Goal: Transaction & Acquisition: Purchase product/service

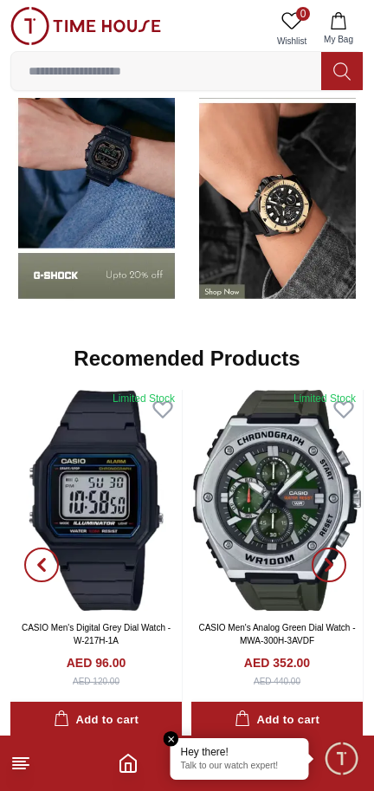
scroll to position [1474, 0]
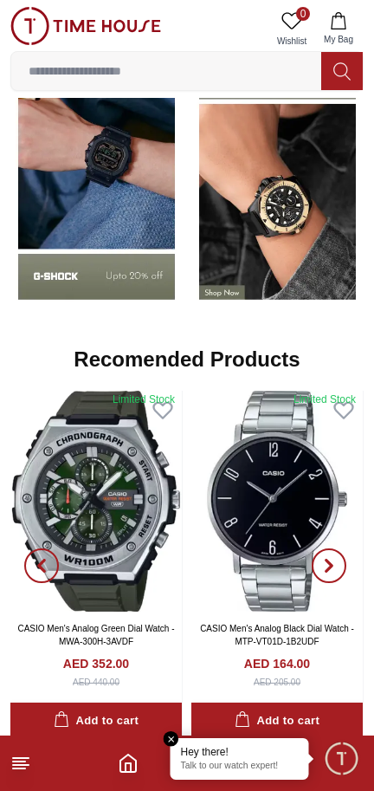
click at [253, 244] on img at bounding box center [278, 177] width 172 height 270
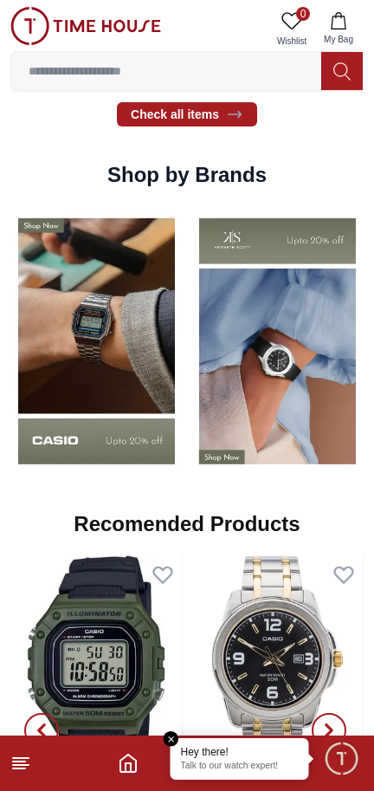
scroll to position [1284, 0]
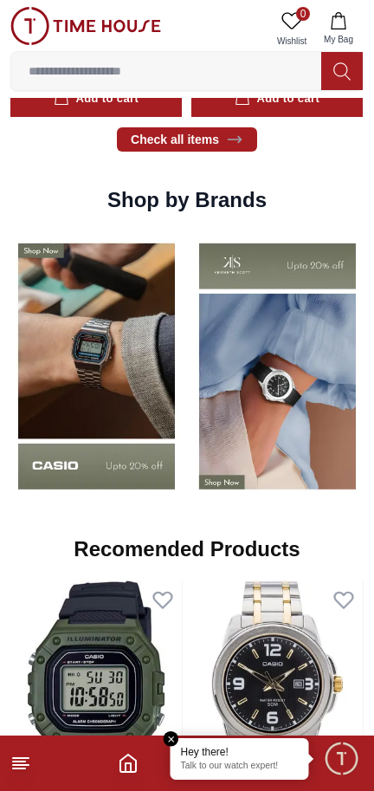
click at [118, 409] on img at bounding box center [96, 366] width 172 height 270
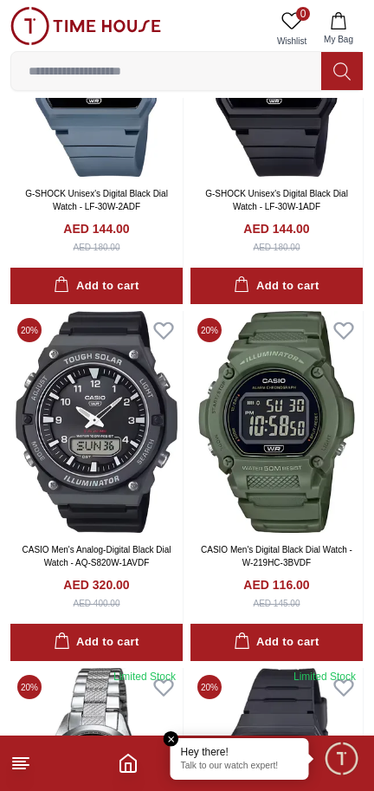
scroll to position [932, 0]
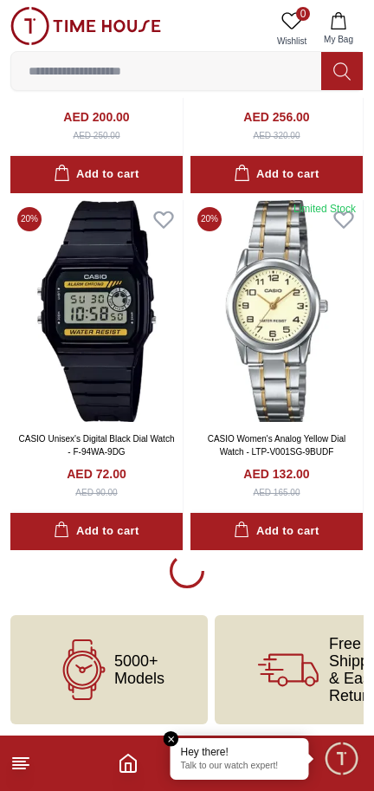
scroll to position [3530, 0]
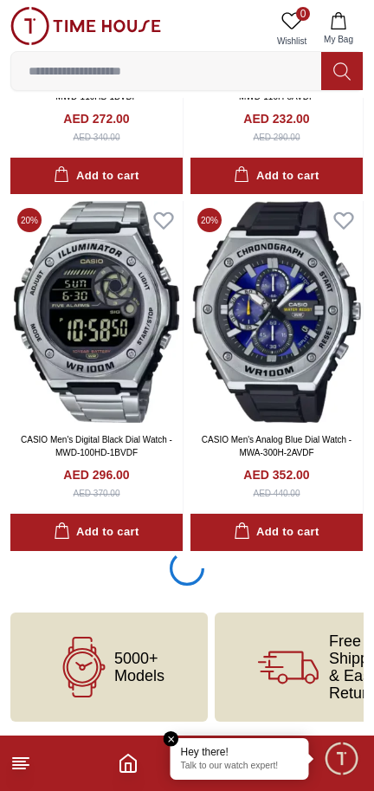
scroll to position [10668, 0]
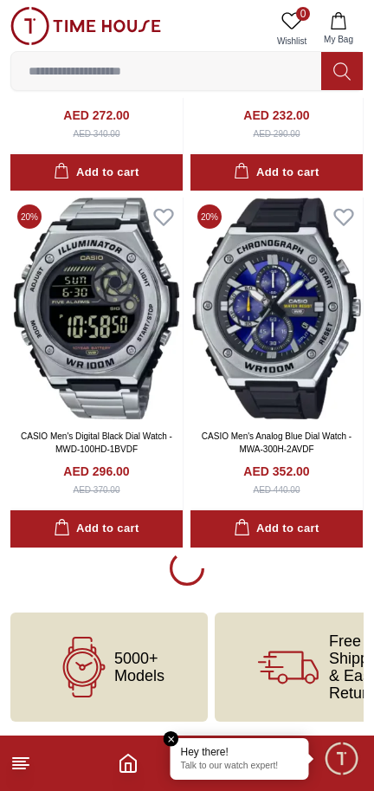
scroll to position [10672, 0]
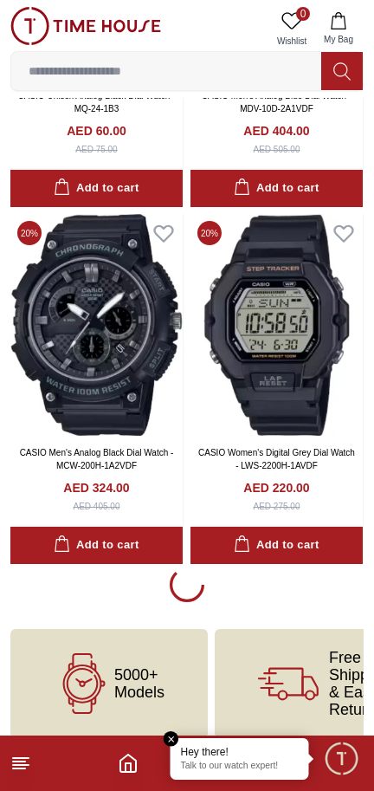
scroll to position [17789, 0]
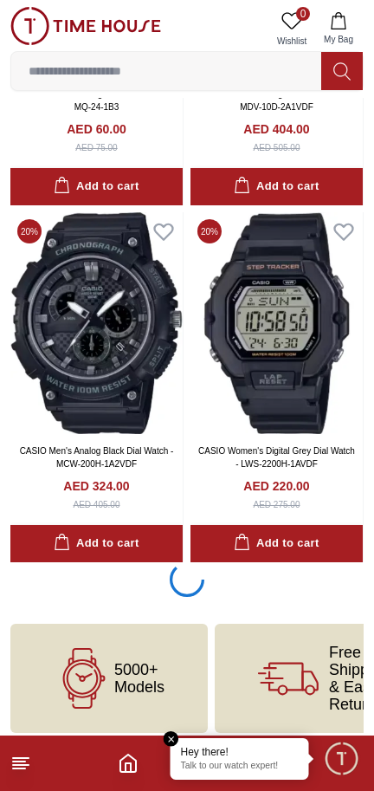
click at [140, 555] on button "Add to cart" at bounding box center [96, 543] width 172 height 37
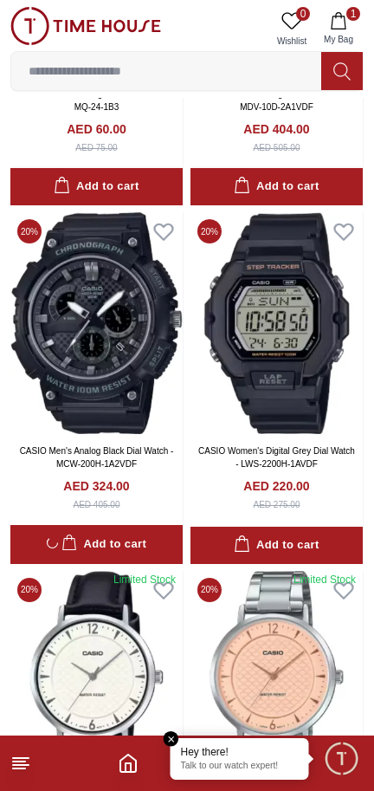
scroll to position [17788, 0]
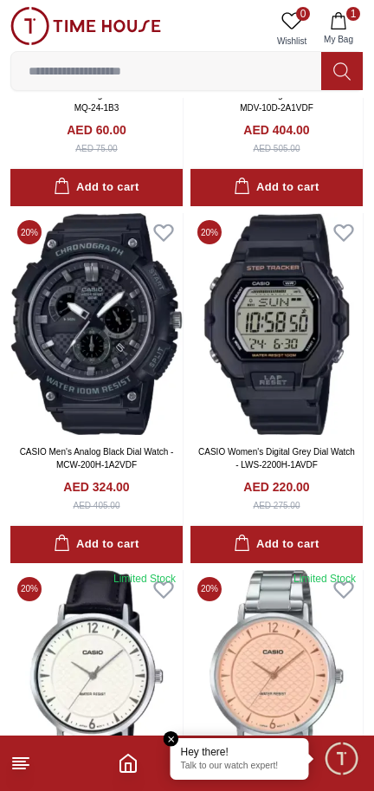
click at [303, 10] on span "0" at bounding box center [303, 14] width 14 height 14
click at [347, 17] on icon "button" at bounding box center [338, 20] width 17 height 17
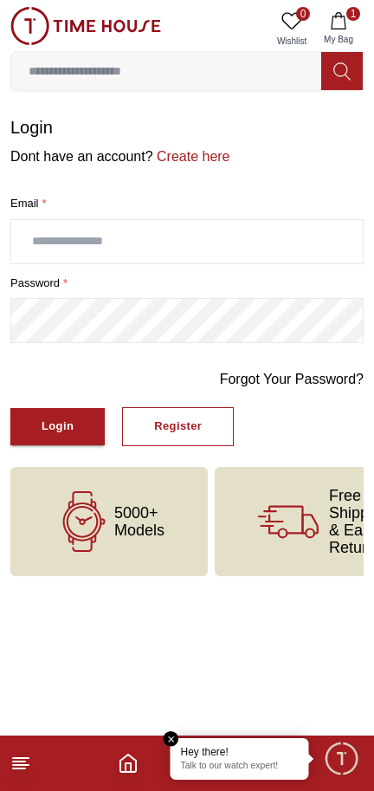
click at [361, 18] on button "1 My Bag" at bounding box center [339, 29] width 50 height 44
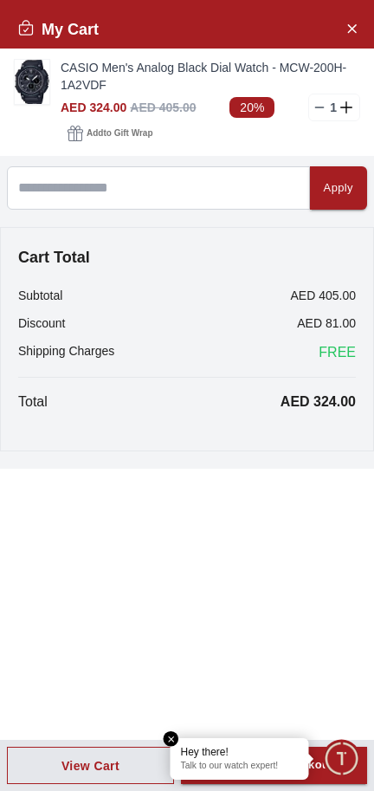
click at [138, 127] on span "Add to Gift Wrap" at bounding box center [120, 133] width 66 height 17
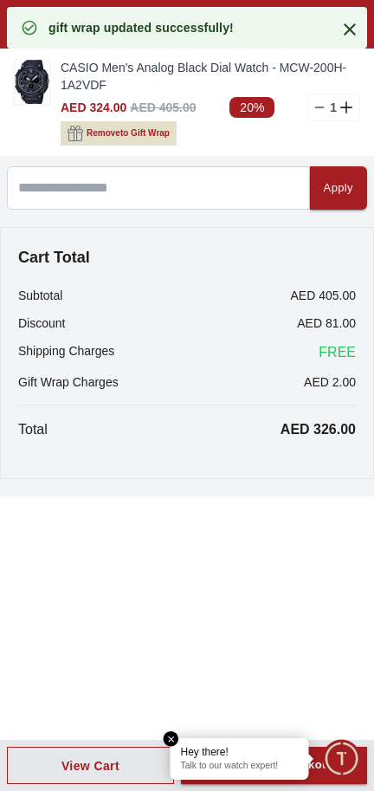
click at [138, 127] on span "Remove to Gift Wrap" at bounding box center [128, 133] width 83 height 17
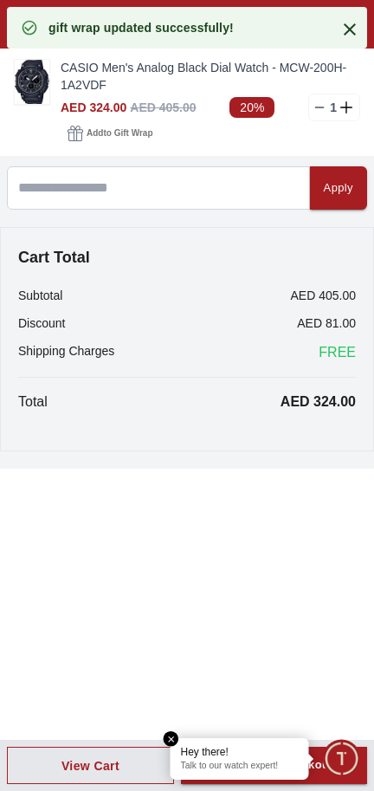
click at [123, 133] on span "Add to Gift Wrap" at bounding box center [120, 133] width 66 height 17
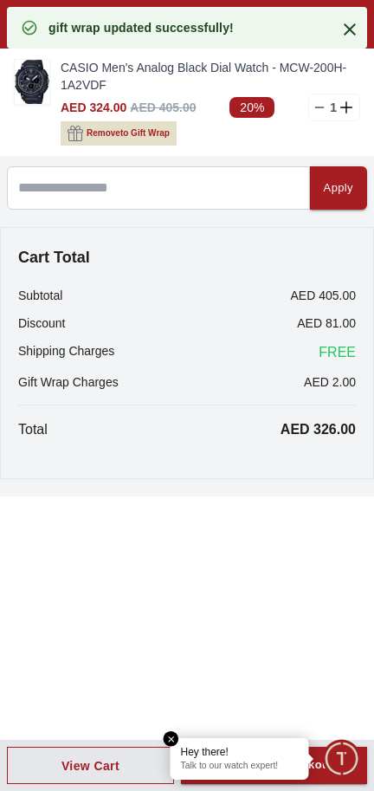
click at [128, 131] on span "Remove to Gift Wrap" at bounding box center [128, 133] width 83 height 17
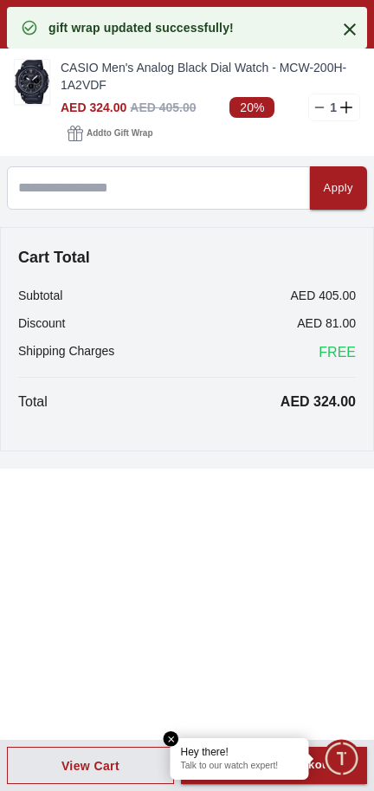
click at [175, 726] on div "My Cart CASIO Men's Analog Black Dial Watch - MCW-200H-1A2VDF AED 324.00 AED 40…" at bounding box center [187, 395] width 374 height 791
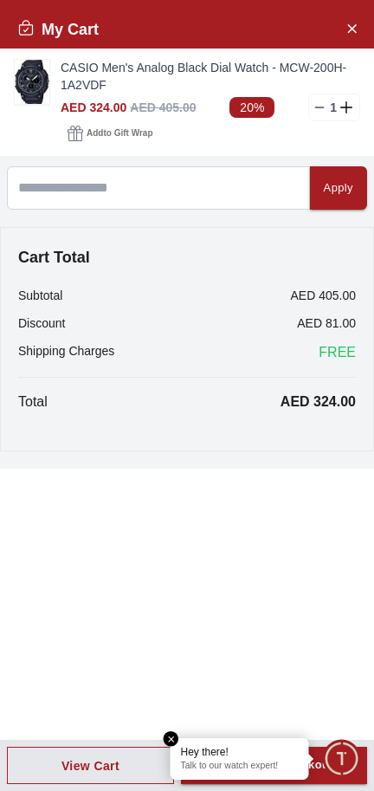
click at [172, 737] on em "Close tooltip" at bounding box center [172, 739] width 16 height 16
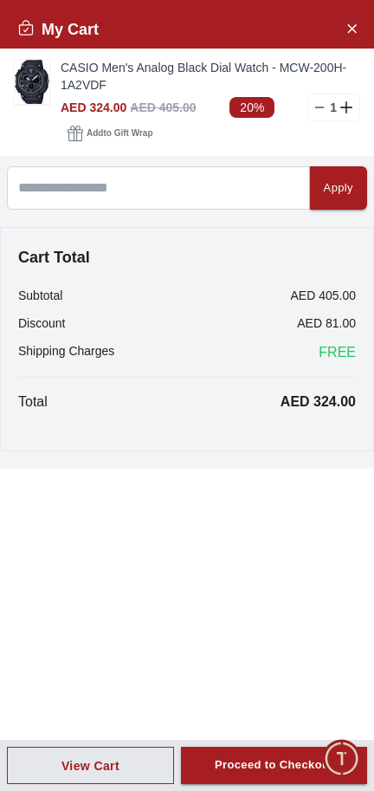
click at [295, 759] on div "Proceed to Checkout" at bounding box center [274, 766] width 119 height 20
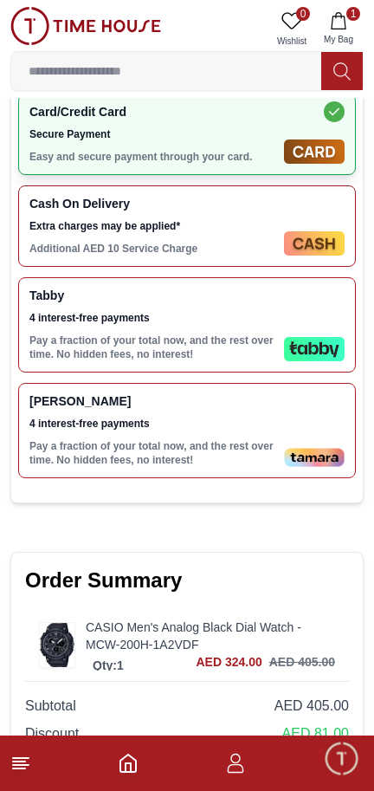
scroll to position [569, 0]
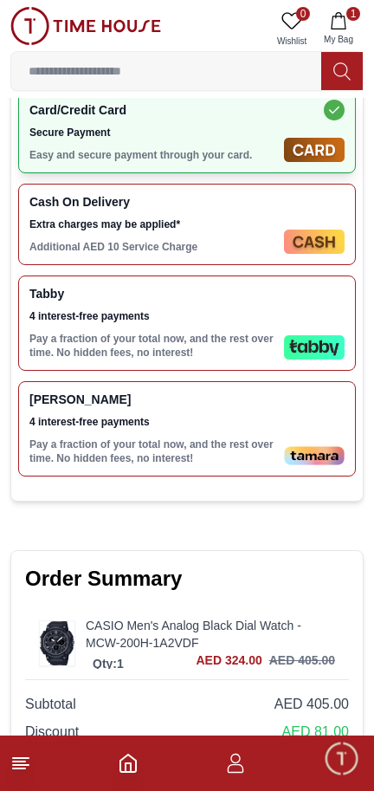
click at [272, 213] on div "Cash On Delivery Extra charges may be applied* Additional AED 10 Service Charge" at bounding box center [153, 224] width 248 height 59
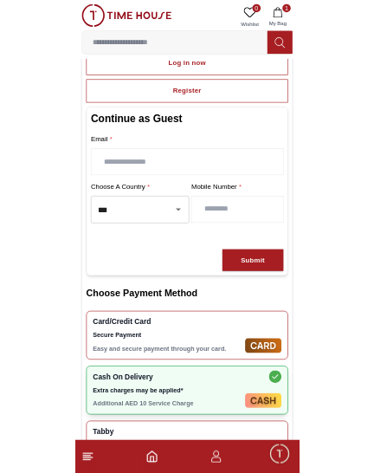
scroll to position [140, 0]
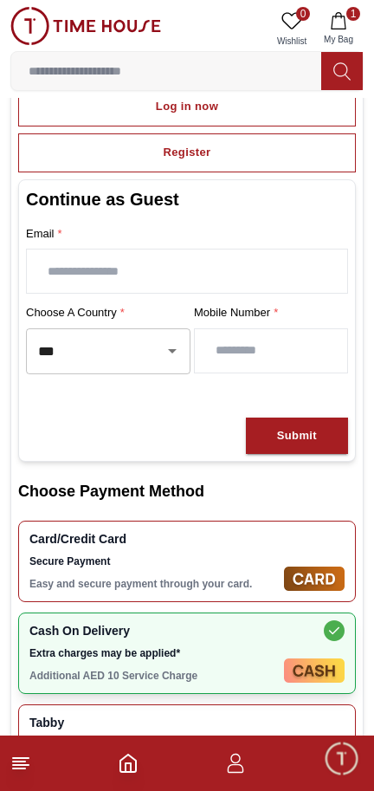
click at [163, 346] on icon "Open" at bounding box center [172, 351] width 21 height 21
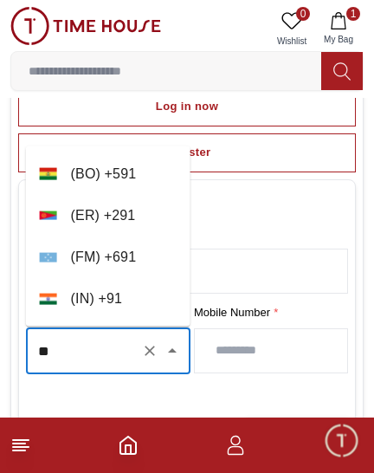
click at [140, 291] on li "( IN ) + 91" at bounding box center [108, 299] width 165 height 42
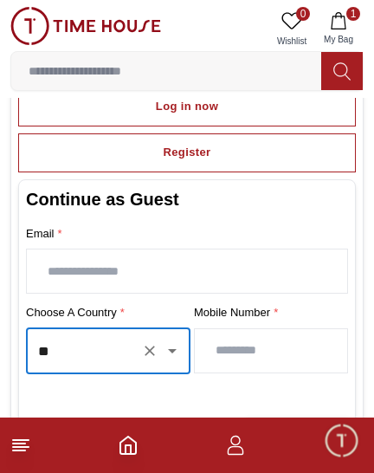
type input "**"
click at [289, 351] on input "number" at bounding box center [271, 350] width 153 height 43
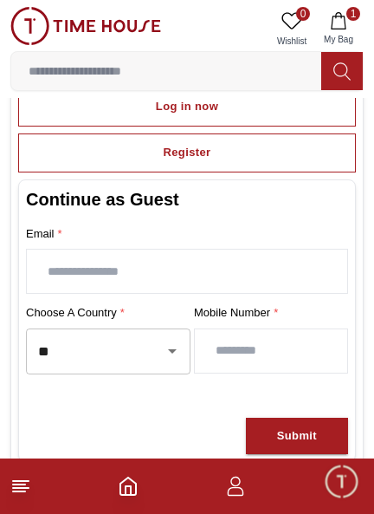
type input "**********"
click at [291, 265] on input "text" at bounding box center [187, 271] width 321 height 43
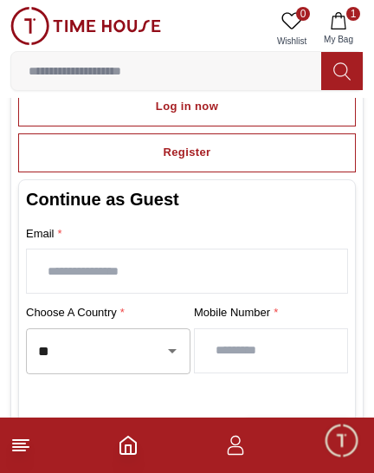
type input "**********"
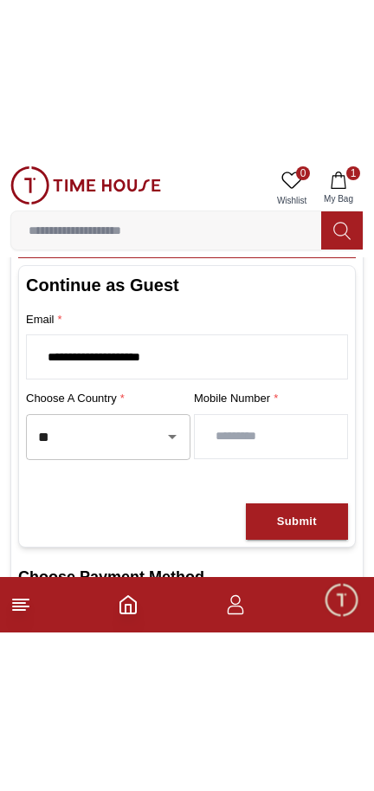
scroll to position [237, 0]
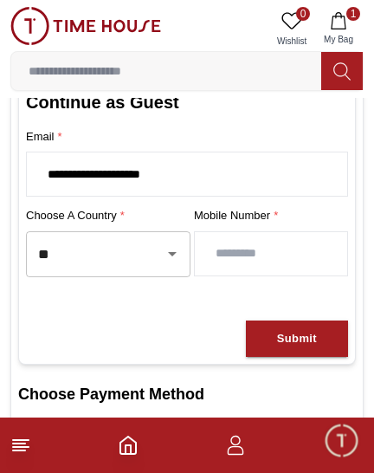
click at [314, 340] on div "Submit" at bounding box center [297, 339] width 40 height 20
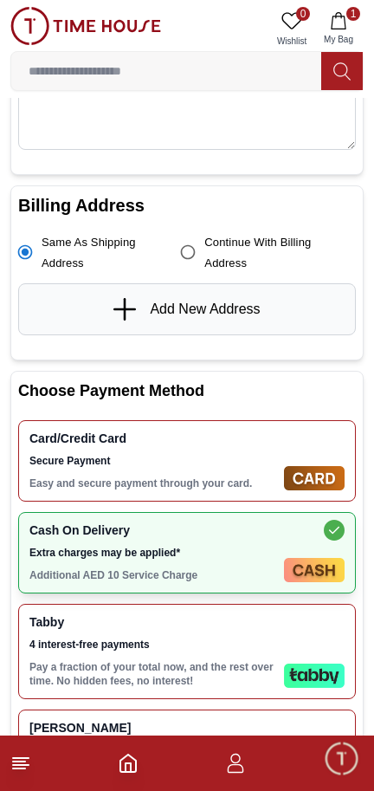
click at [201, 298] on link "Add New Address" at bounding box center [187, 309] width 146 height 23
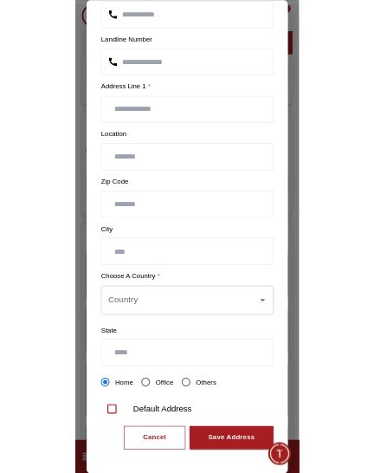
scroll to position [197, 0]
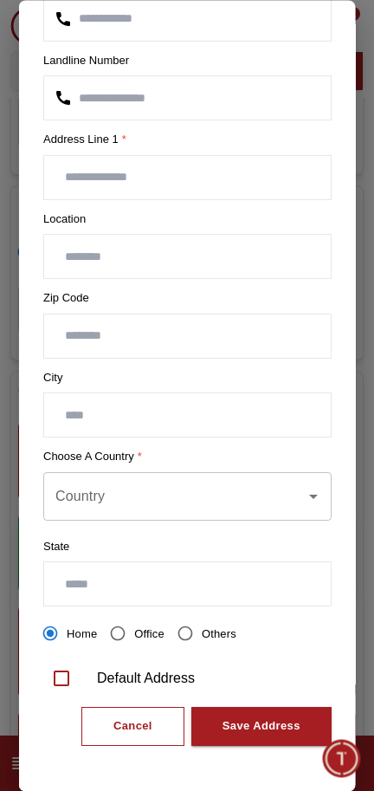
click at [231, 328] on input "number" at bounding box center [187, 336] width 287 height 43
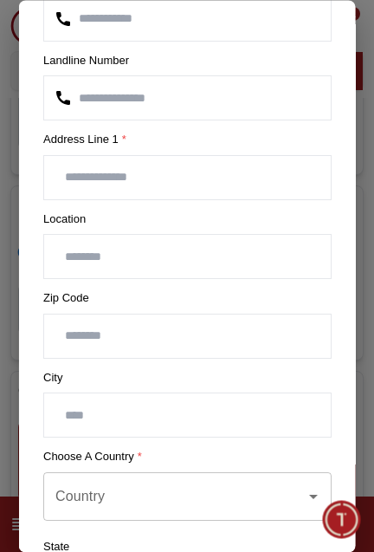
type input "******"
click at [224, 416] on input "text" at bounding box center [187, 415] width 287 height 43
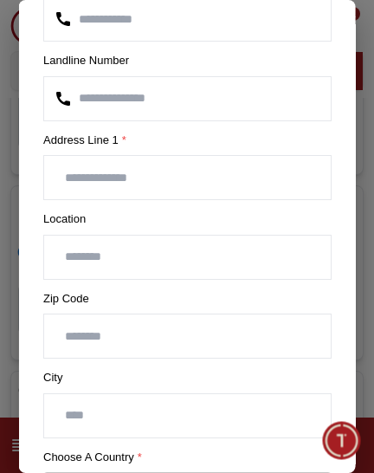
click at [241, 252] on input "text" at bounding box center [187, 257] width 287 height 43
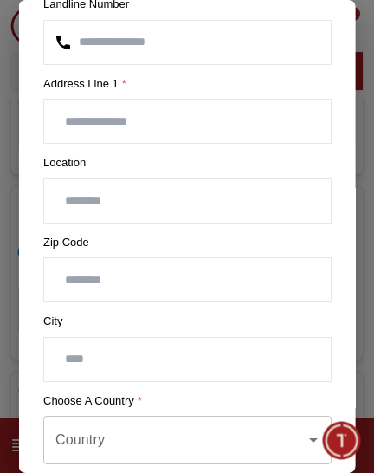
scroll to position [254, 0]
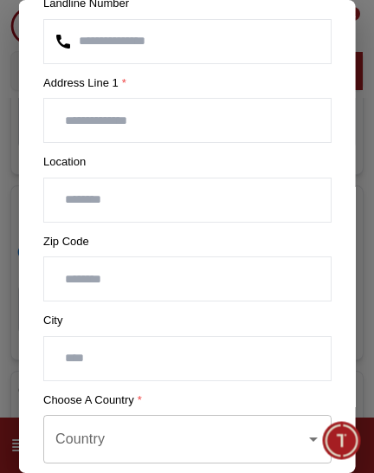
click at [242, 358] on input "text" at bounding box center [187, 358] width 287 height 43
type input "*********"
click at [231, 443] on input "Country" at bounding box center [174, 439] width 247 height 33
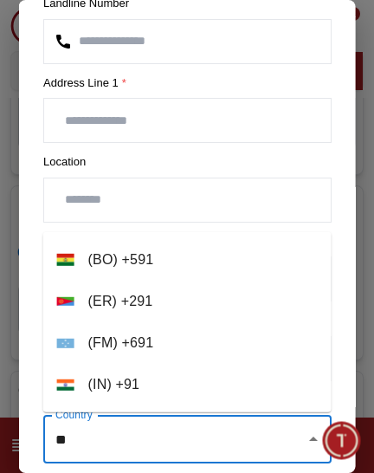
click at [178, 380] on li "( IN ) + 91" at bounding box center [187, 385] width 289 height 42
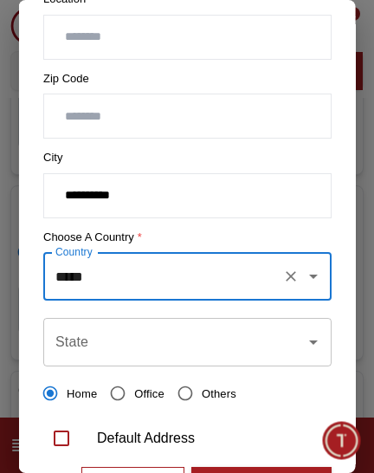
scroll to position [419, 0]
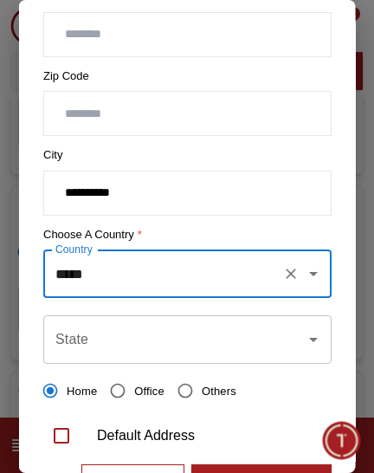
type input "*****"
click at [265, 335] on input "State" at bounding box center [174, 339] width 247 height 33
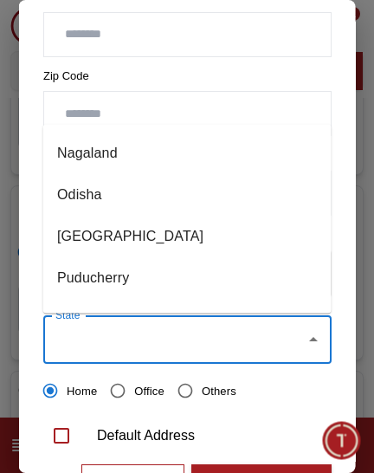
scroll to position [1025, 0]
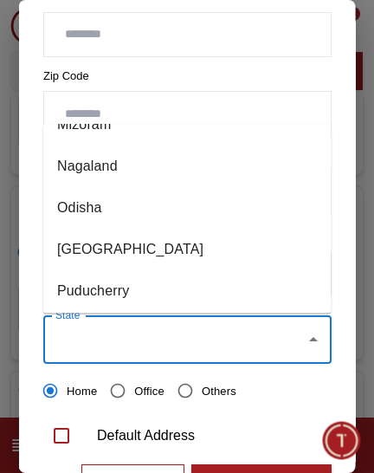
click at [115, 209] on li "Odisha" at bounding box center [187, 208] width 289 height 42
type input "******"
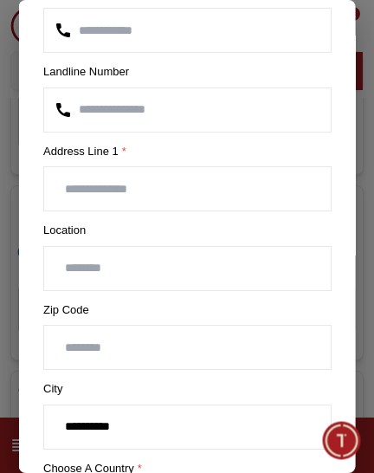
scroll to position [140, 0]
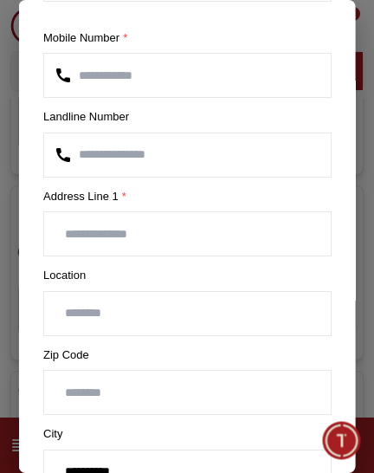
click at [244, 235] on input "text" at bounding box center [187, 233] width 287 height 43
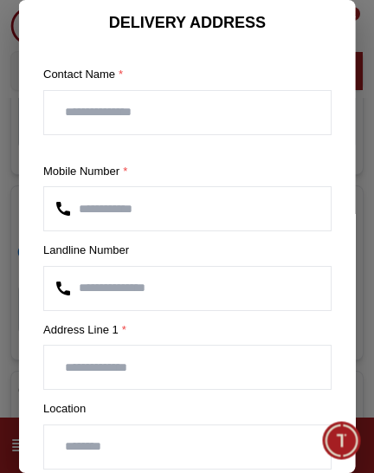
scroll to position [8, 0]
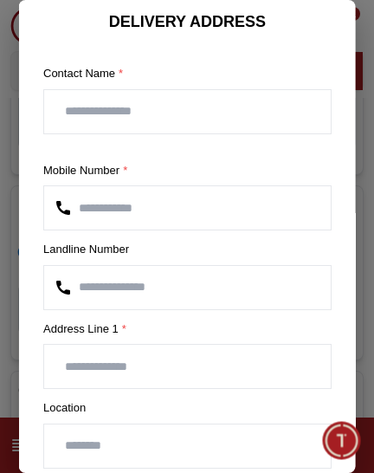
click at [236, 108] on input "text" at bounding box center [187, 111] width 287 height 43
type input "**********"
click at [232, 367] on input "text" at bounding box center [187, 366] width 287 height 43
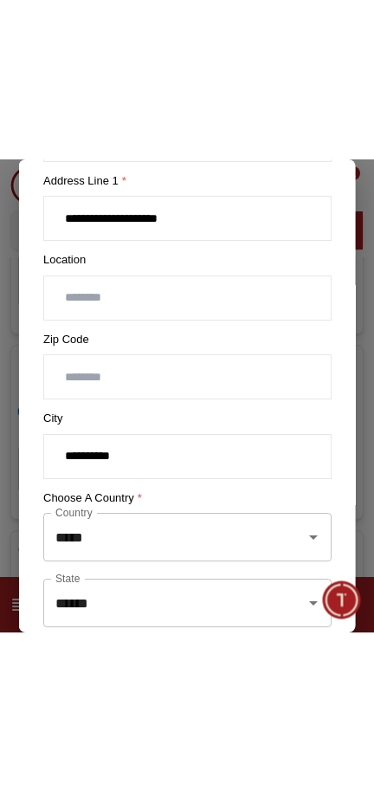
scroll to position [495, 0]
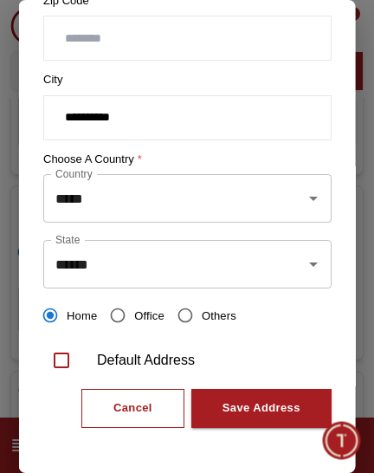
type input "**********"
click at [264, 400] on div "Save Address" at bounding box center [261, 409] width 78 height 20
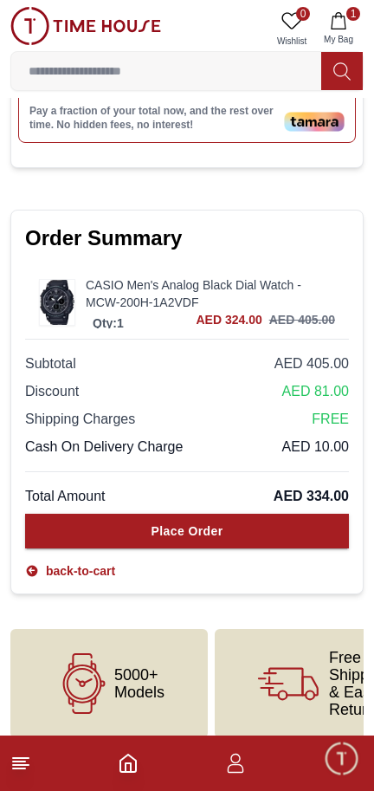
scroll to position [1121, 0]
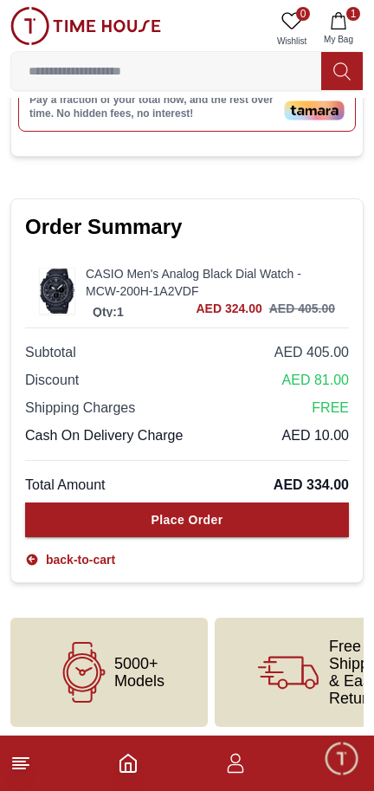
click at [99, 517] on button "Place Order" at bounding box center [187, 520] width 324 height 35
click at [96, 529] on button "Place Order" at bounding box center [187, 520] width 324 height 35
click at [114, 523] on button "Place Order" at bounding box center [187, 520] width 324 height 35
